Goal: Entertainment & Leisure: Consume media (video, audio)

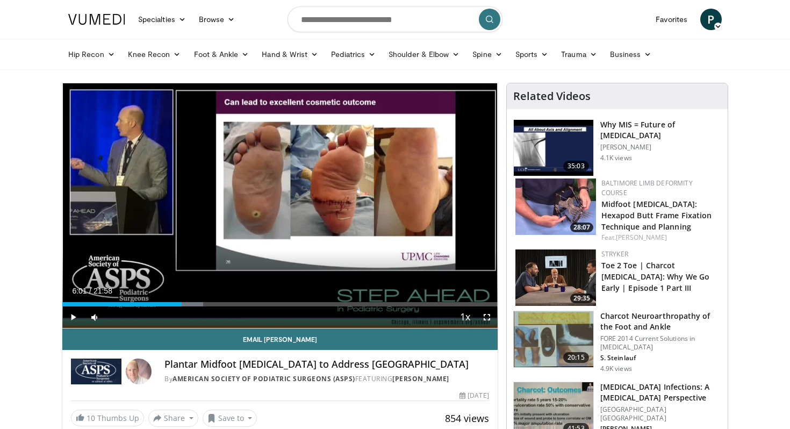
click at [73, 317] on span "Video Player" at bounding box center [73, 317] width 22 height 22
click at [189, 302] on div "Progress Bar" at bounding box center [189, 304] width 1 height 4
click at [197, 302] on div "Progress Bar" at bounding box center [197, 304] width 1 height 4
click at [203, 304] on div "Progress Bar" at bounding box center [203, 304] width 1 height 4
click at [208, 304] on div "Progress Bar" at bounding box center [208, 304] width 1 height 4
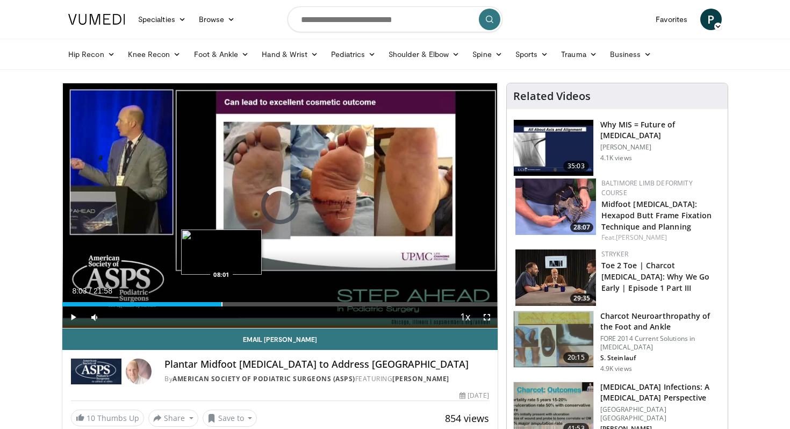
click at [222, 304] on div "Progress Bar" at bounding box center [222, 304] width 1 height 4
click at [230, 304] on div "Progress Bar" at bounding box center [230, 304] width 1 height 4
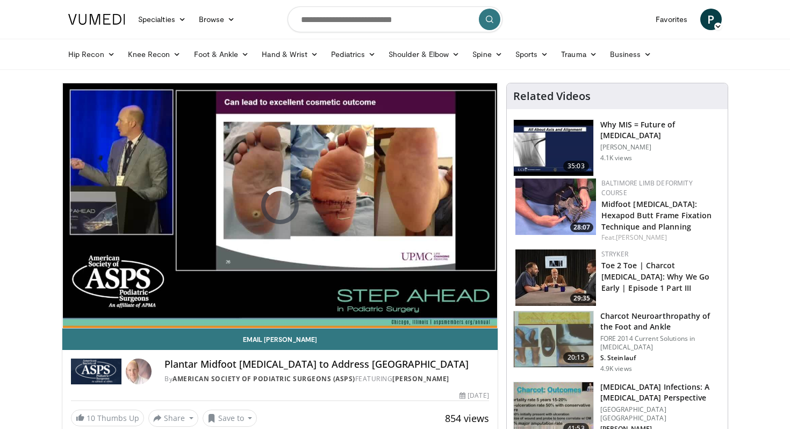
click at [329, 298] on div "10 seconds Tap to unmute" at bounding box center [280, 205] width 436 height 245
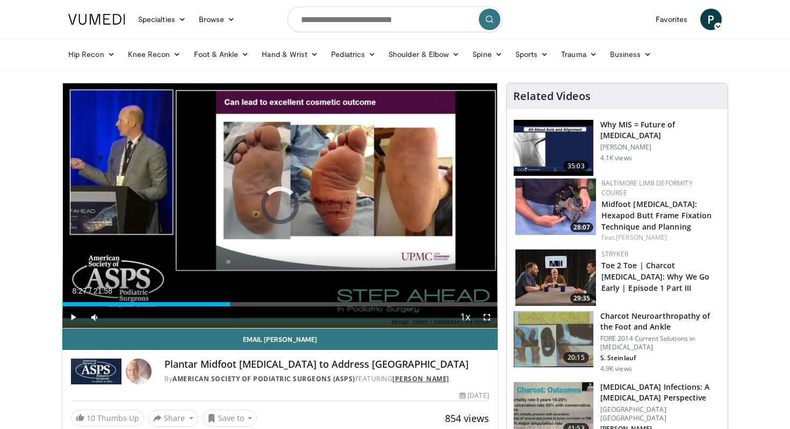
click at [402, 380] on link "Patrick Burns" at bounding box center [421, 378] width 57 height 9
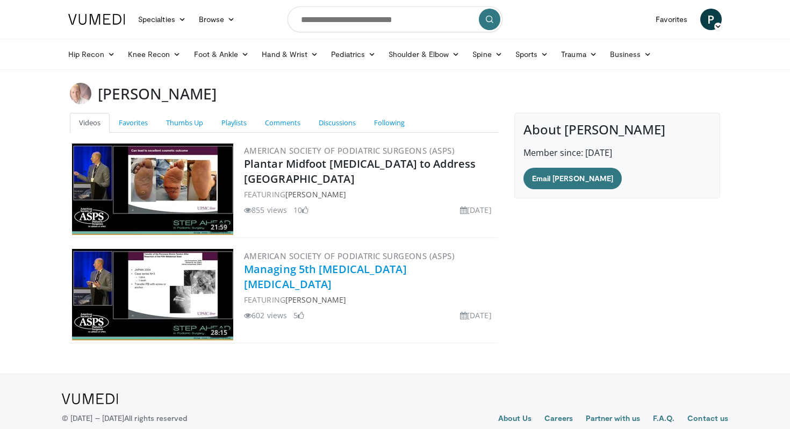
click at [269, 270] on link "Managing 5th Metatarsal Osteomyelitis" at bounding box center [325, 277] width 163 height 30
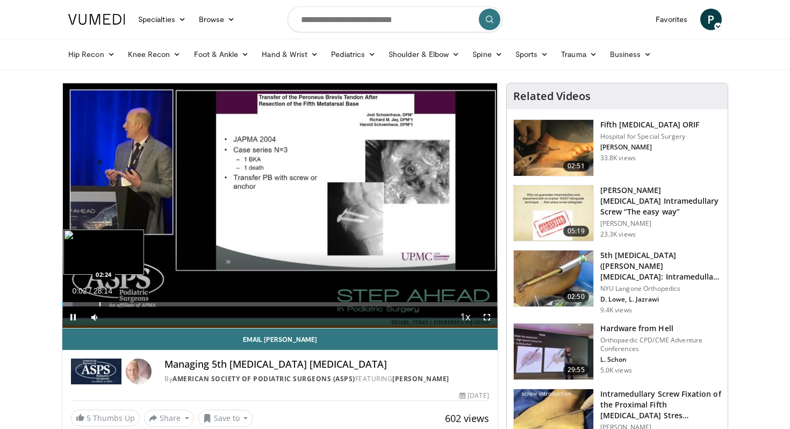
click at [99, 304] on div "Progress Bar" at bounding box center [99, 304] width 1 height 4
click at [123, 303] on div "Progress Bar" at bounding box center [123, 304] width 1 height 4
click at [147, 303] on div "Progress Bar" at bounding box center [146, 304] width 1 height 4
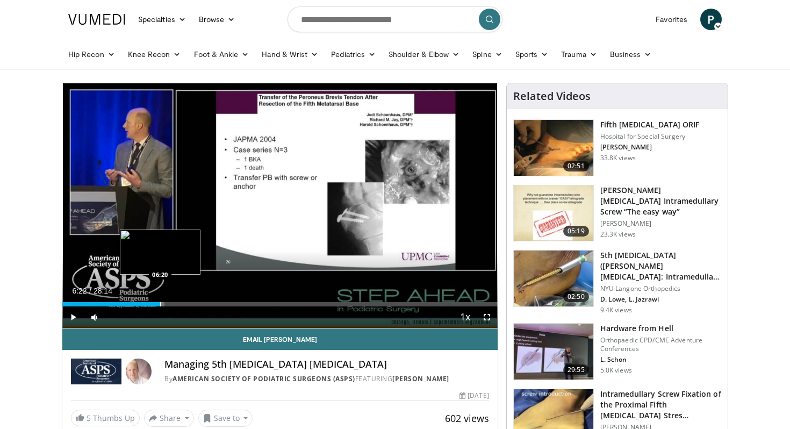
click at [160, 303] on div "Progress Bar" at bounding box center [160, 304] width 1 height 4
click at [174, 304] on div "Progress Bar" at bounding box center [173, 304] width 1 height 4
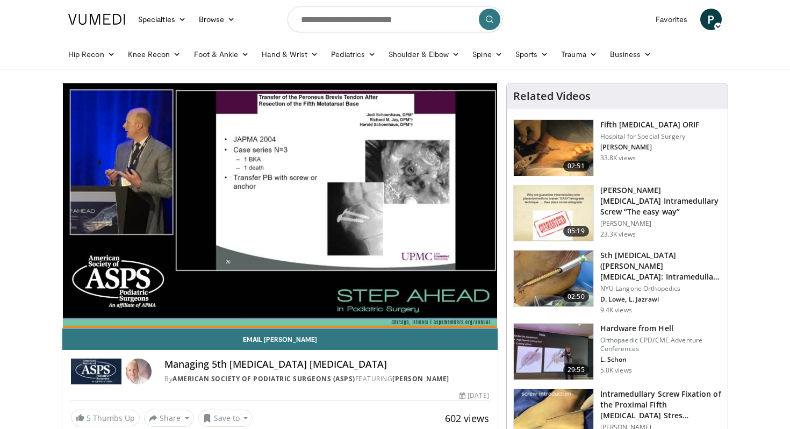
click at [188, 303] on div "10 seconds Tap to unmute" at bounding box center [280, 205] width 436 height 245
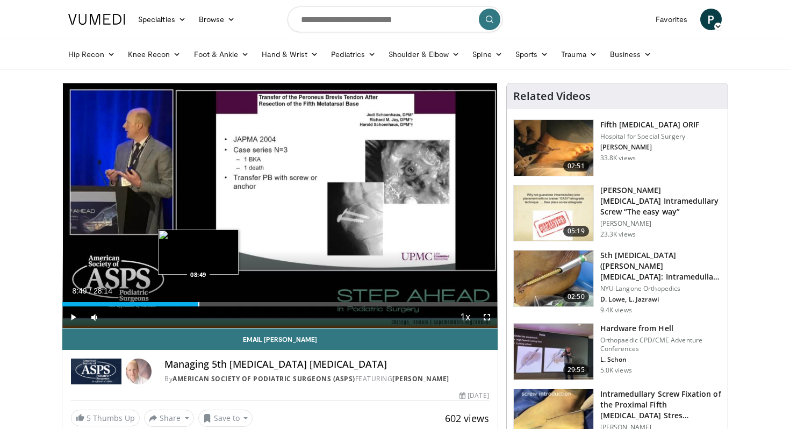
click at [198, 303] on div "Progress Bar" at bounding box center [198, 304] width 1 height 4
click at [75, 315] on span "Video Player" at bounding box center [73, 317] width 22 height 22
click at [210, 304] on div "Progress Bar" at bounding box center [210, 304] width 1 height 4
click at [218, 303] on div "Progress Bar" at bounding box center [218, 304] width 1 height 4
click at [227, 304] on div "Progress Bar" at bounding box center [227, 304] width 1 height 4
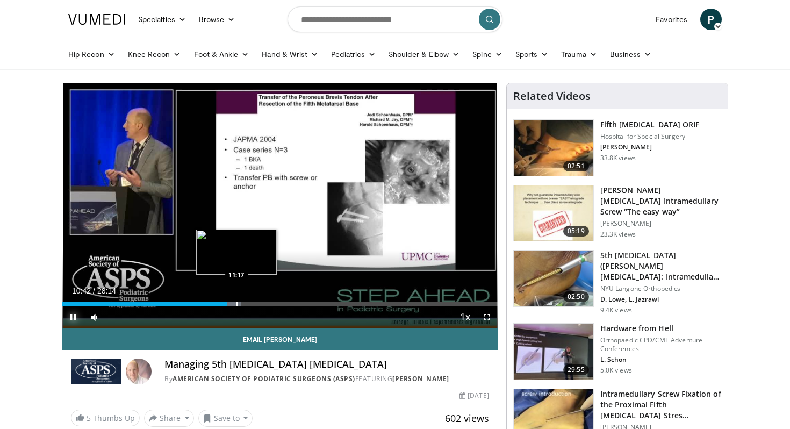
click at [237, 304] on div "Progress Bar" at bounding box center [237, 304] width 1 height 4
click at [249, 304] on div "Progress Bar" at bounding box center [249, 304] width 1 height 4
click at [260, 304] on div "Progress Bar" at bounding box center [260, 304] width 1 height 4
click at [268, 303] on div "Progress Bar" at bounding box center [267, 304] width 1 height 4
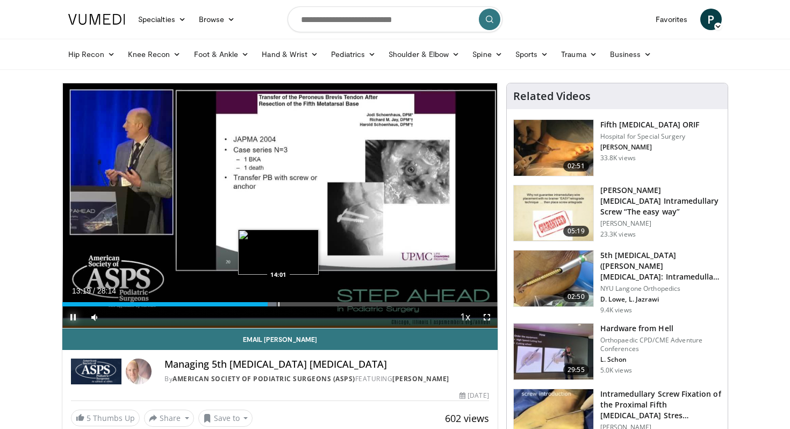
click at [279, 304] on div "Progress Bar" at bounding box center [279, 304] width 1 height 4
click at [258, 303] on div "Progress Bar" at bounding box center [258, 304] width 1 height 4
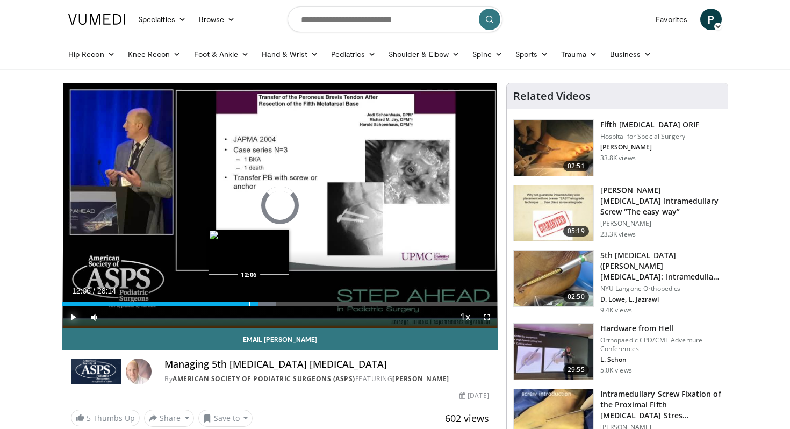
click at [249, 305] on div "Progress Bar" at bounding box center [249, 304] width 1 height 4
click at [242, 304] on div "Progress Bar" at bounding box center [242, 304] width 1 height 4
click at [262, 305] on div "Progress Bar" at bounding box center [262, 304] width 1 height 4
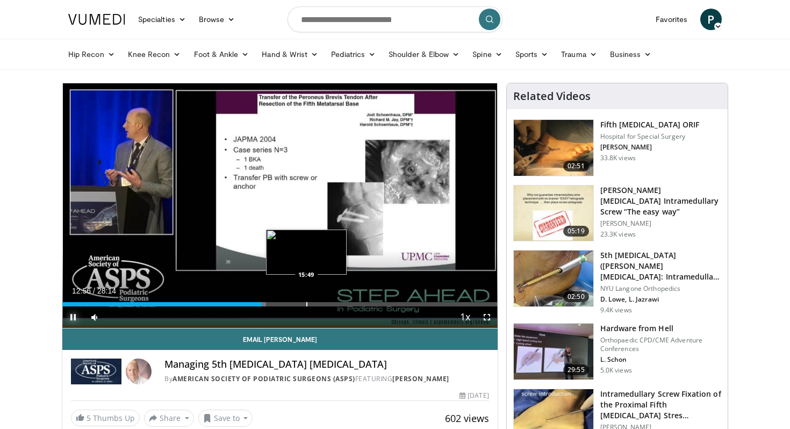
click at [307, 303] on div "Progress Bar" at bounding box center [306, 304] width 1 height 4
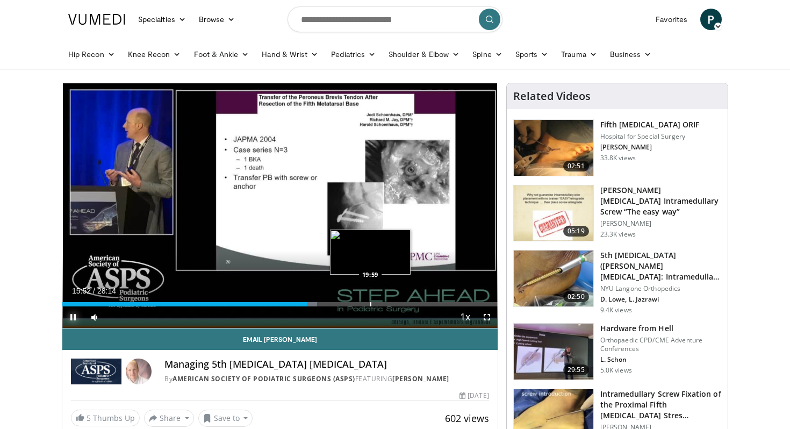
click at [370, 303] on div "Progress Bar" at bounding box center [370, 304] width 1 height 4
click at [385, 303] on div "Progress Bar" at bounding box center [385, 304] width 1 height 4
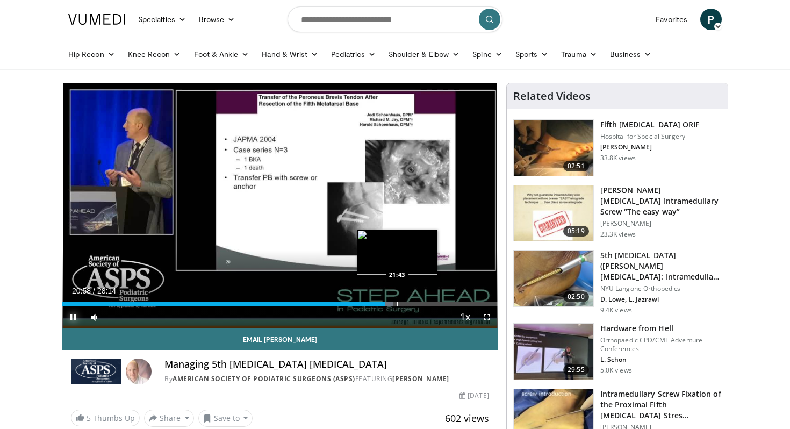
click at [397, 304] on div "Progress Bar" at bounding box center [397, 304] width 1 height 4
click at [401, 303] on div "Progress Bar" at bounding box center [400, 304] width 1 height 4
click at [422, 302] on div "Progress Bar" at bounding box center [422, 304] width 1 height 4
click at [429, 303] on div "Progress Bar" at bounding box center [429, 304] width 1 height 4
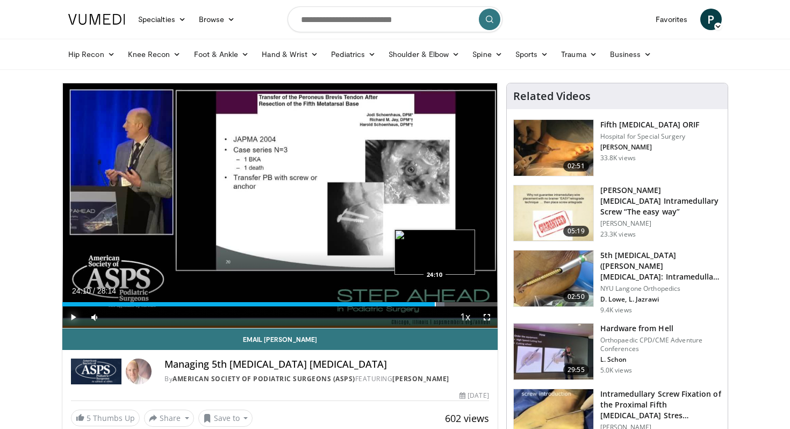
click at [435, 303] on div "Progress Bar" at bounding box center [435, 304] width 1 height 4
click at [439, 303] on div "Progress Bar" at bounding box center [438, 304] width 1 height 4
click at [449, 302] on div "Progress Bar" at bounding box center [449, 304] width 1 height 4
click at [457, 303] on div "Progress Bar" at bounding box center [457, 304] width 1 height 4
click at [462, 303] on div "Progress Bar" at bounding box center [462, 304] width 1 height 4
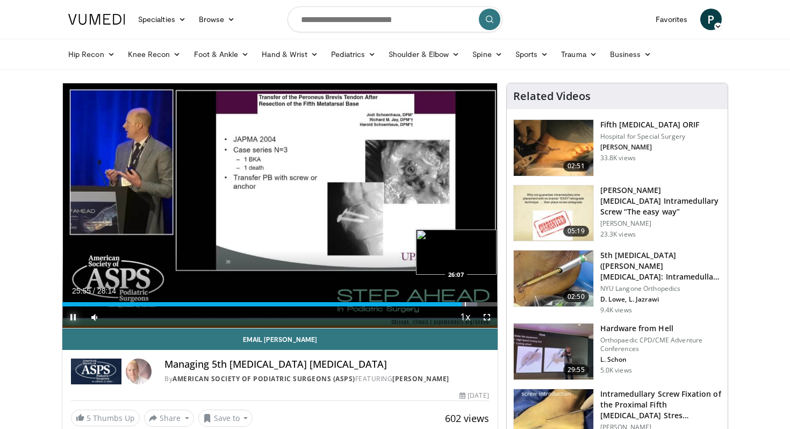
click at [465, 303] on div "Progress Bar" at bounding box center [465, 304] width 1 height 4
click at [471, 303] on div "Progress Bar" at bounding box center [471, 304] width 1 height 4
click at [476, 304] on div "Progress Bar" at bounding box center [476, 304] width 1 height 4
click at [482, 302] on div "Progress Bar" at bounding box center [482, 304] width 1 height 4
click at [488, 302] on div "Progress Bar" at bounding box center [488, 304] width 1 height 4
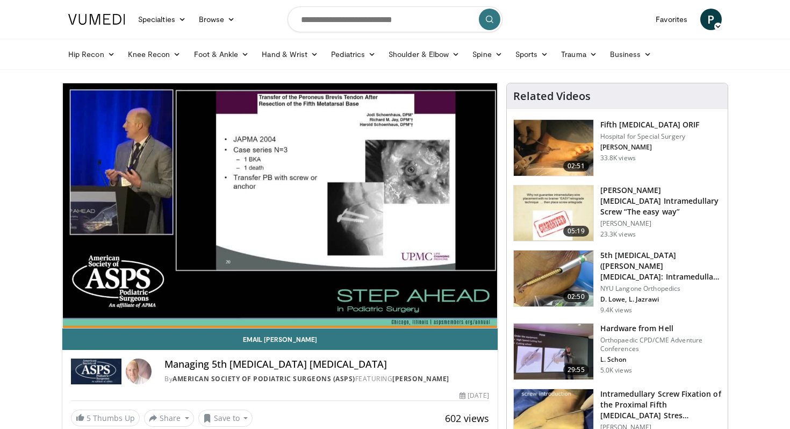
click at [544, 148] on img at bounding box center [554, 148] width 80 height 56
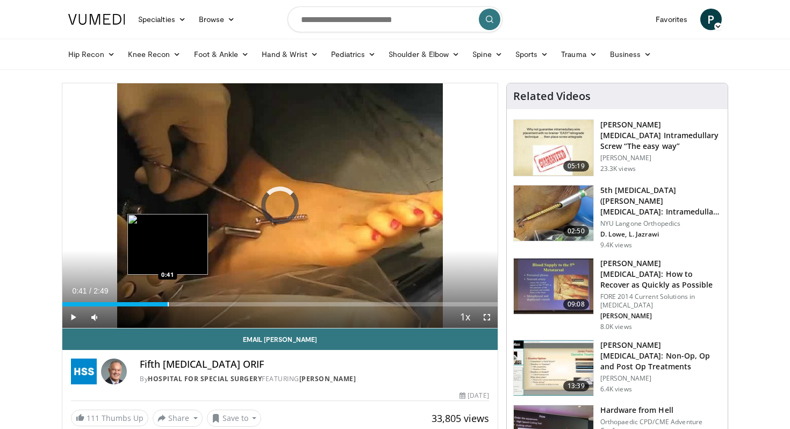
click at [168, 303] on div "Progress Bar" at bounding box center [168, 304] width 1 height 4
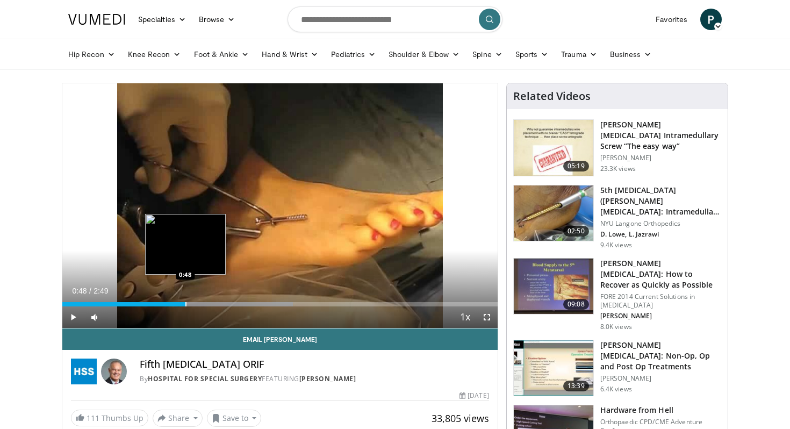
click at [186, 302] on div "Progress Bar" at bounding box center [186, 304] width 1 height 4
click at [210, 304] on div "Progress Bar" at bounding box center [210, 304] width 1 height 4
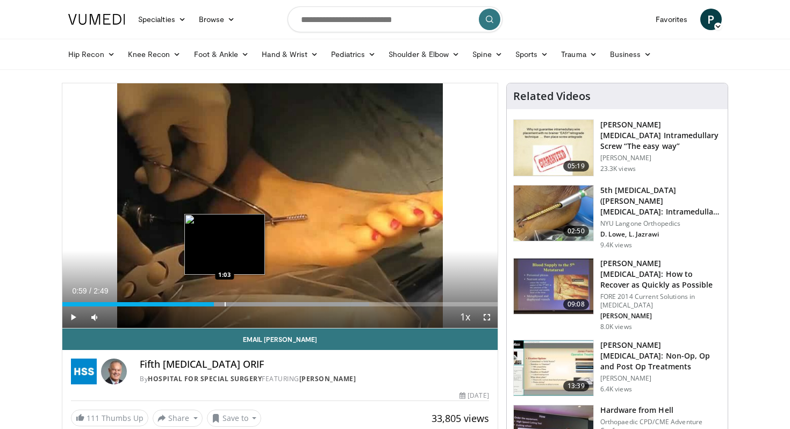
click at [225, 302] on div "Progress Bar" at bounding box center [225, 304] width 1 height 4
click at [244, 303] on div "Progress Bar" at bounding box center [244, 304] width 1 height 4
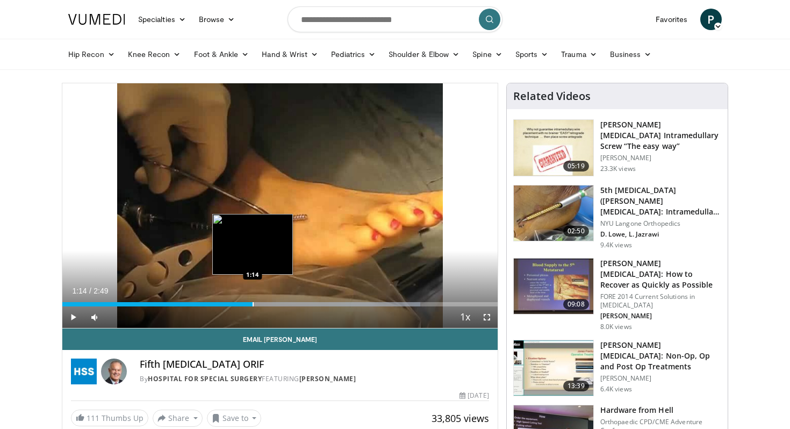
click at [253, 303] on div "Progress Bar" at bounding box center [253, 304] width 1 height 4
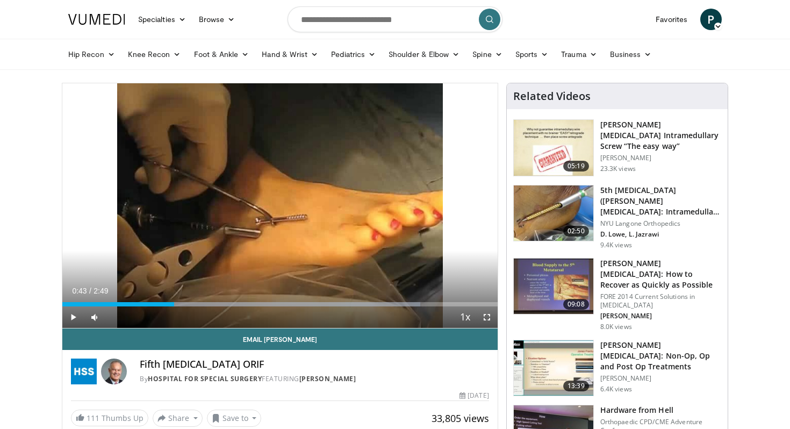
click at [174, 300] on div "Loaded : 82.22% 0:43 0:43" at bounding box center [280, 301] width 436 height 10
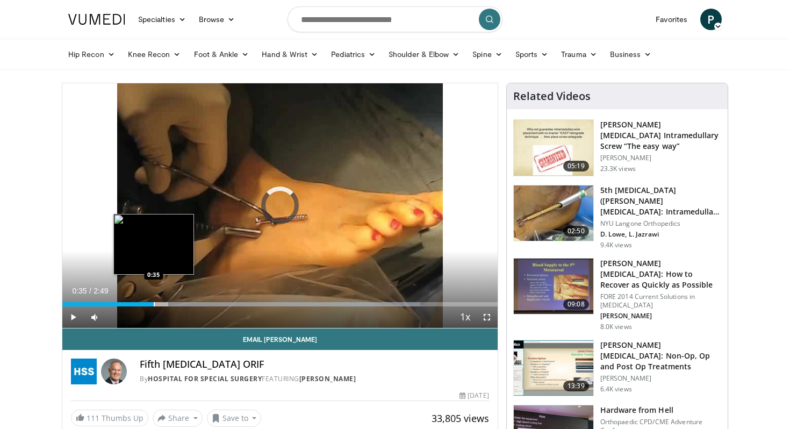
click at [154, 303] on div "Progress Bar" at bounding box center [154, 304] width 1 height 4
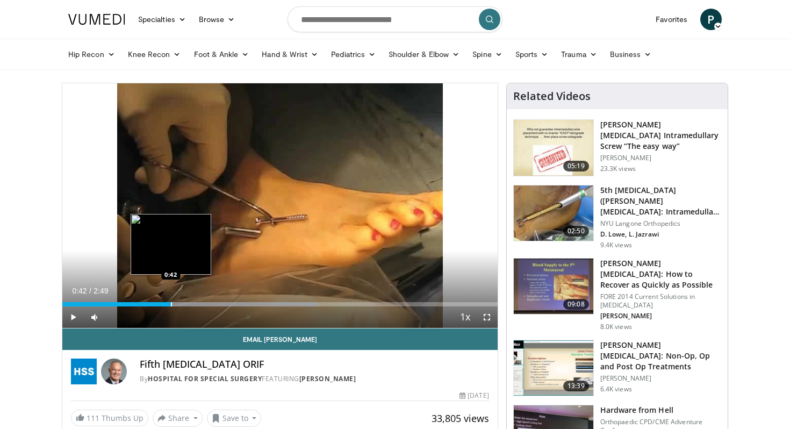
click at [171, 304] on div "Progress Bar" at bounding box center [171, 304] width 1 height 4
click at [177, 304] on div "Progress Bar" at bounding box center [177, 304] width 1 height 4
click at [190, 304] on div "Progress Bar" at bounding box center [190, 304] width 1 height 4
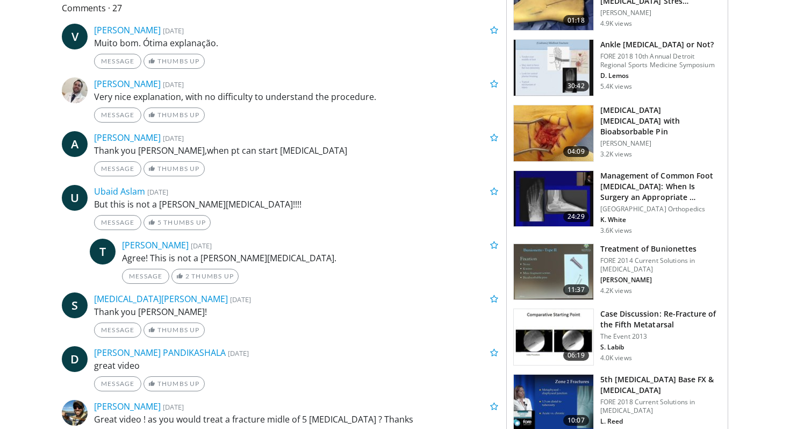
scroll to position [507, 0]
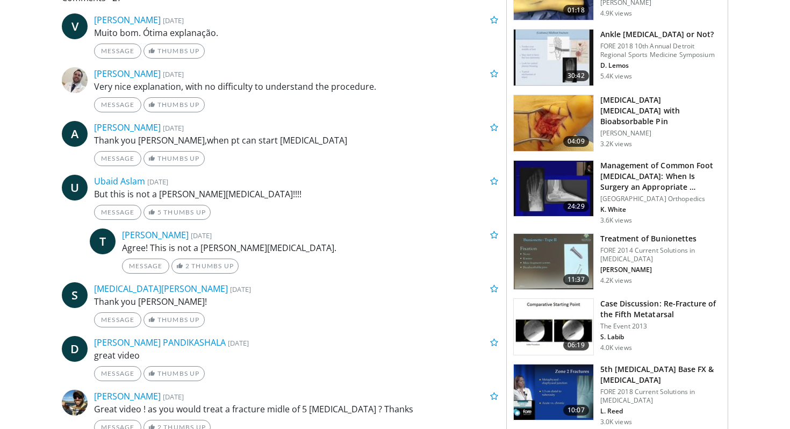
click at [540, 381] on img at bounding box center [554, 393] width 80 height 56
